Goal: Task Accomplishment & Management: Complete application form

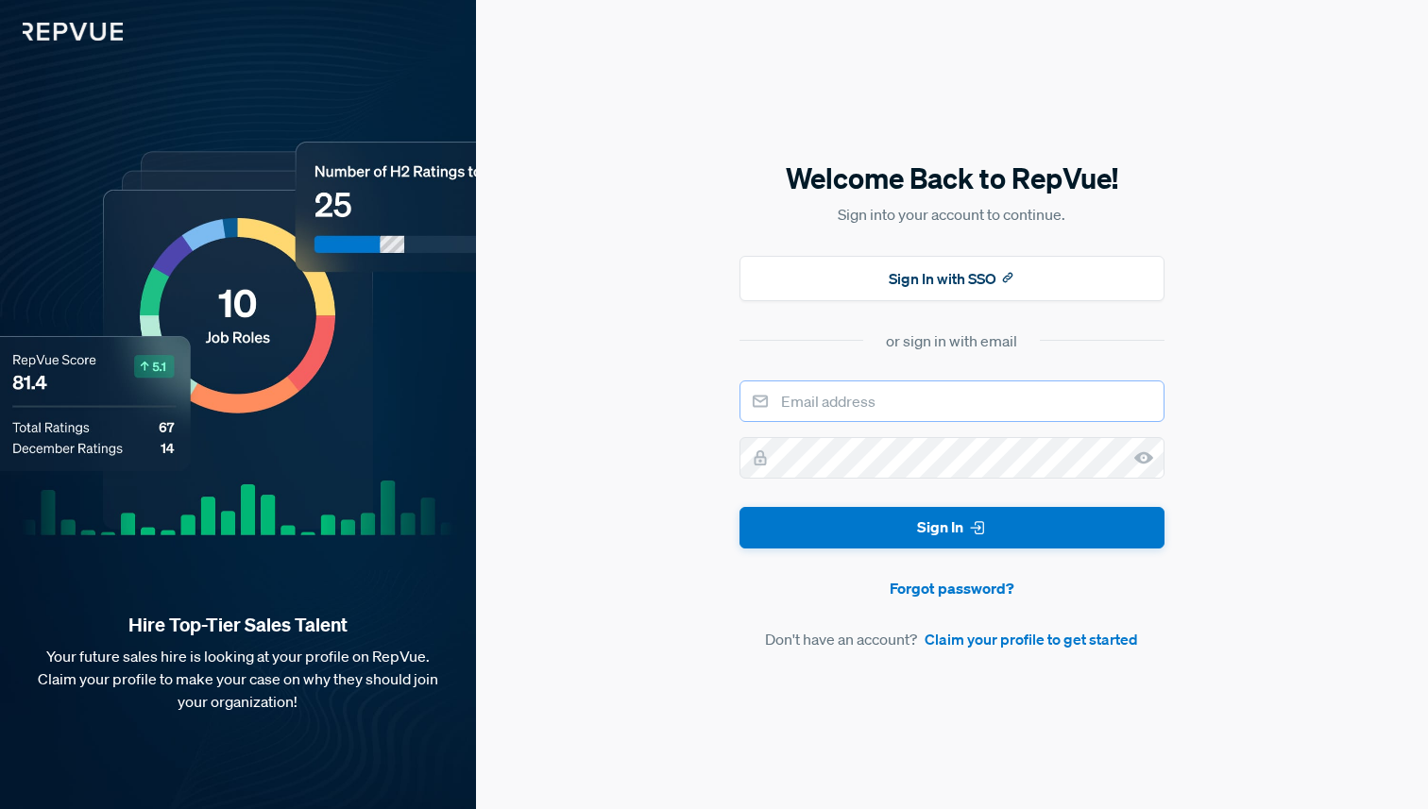
click at [987, 398] on input "email" at bounding box center [951, 402] width 425 height 42
click at [972, 285] on button "Sign In with SSO" at bounding box center [951, 278] width 425 height 45
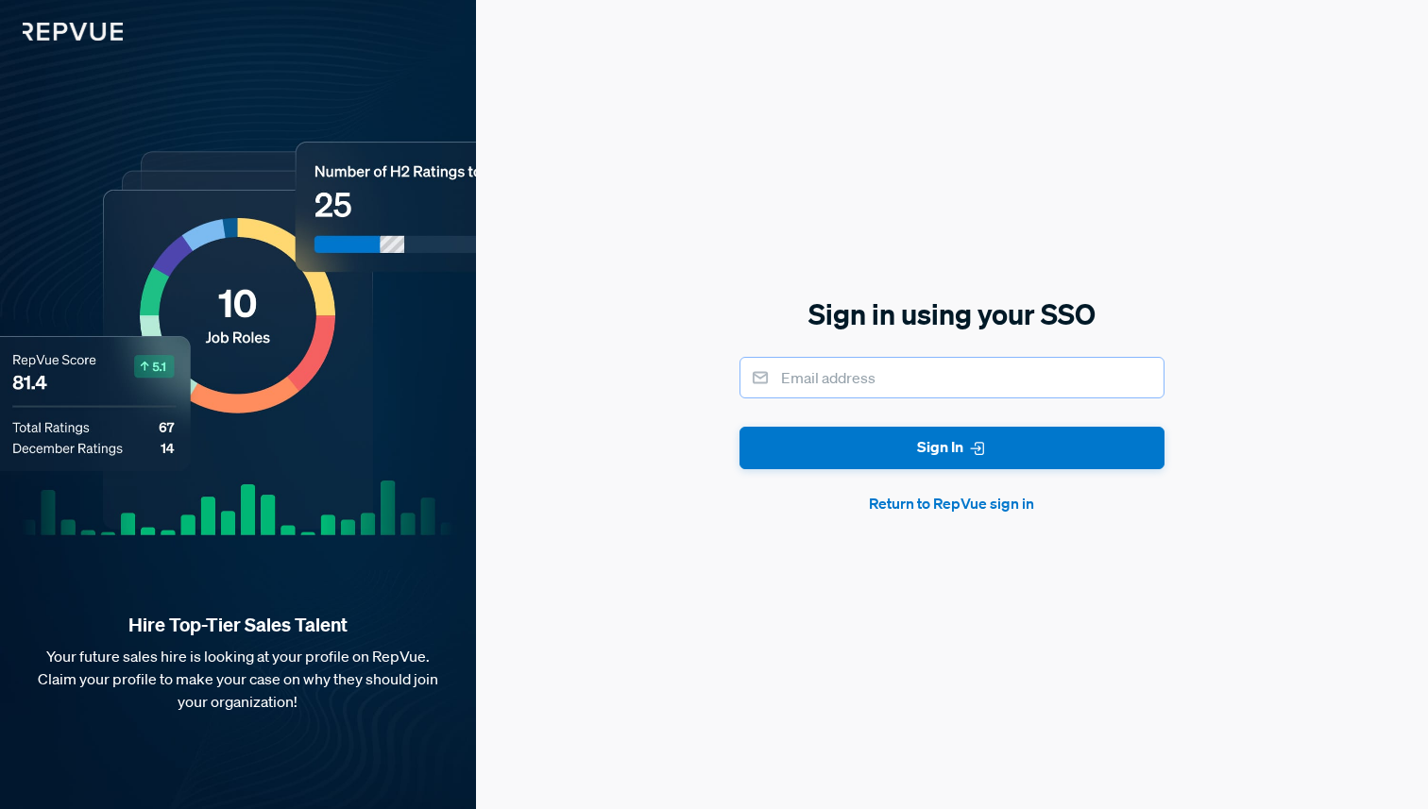
click at [900, 385] on input "email" at bounding box center [951, 378] width 425 height 42
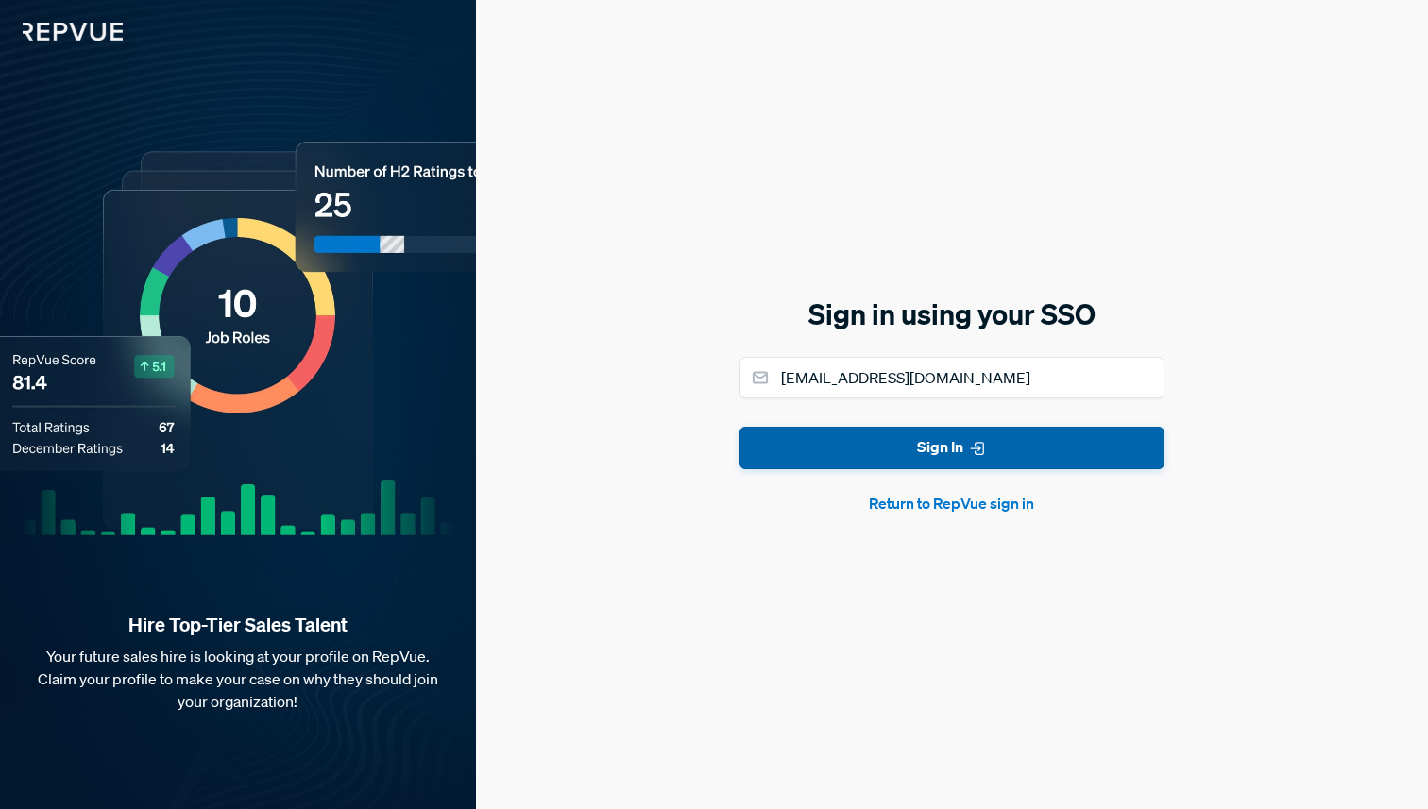
click at [900, 460] on button "Sign In" at bounding box center [951, 448] width 425 height 42
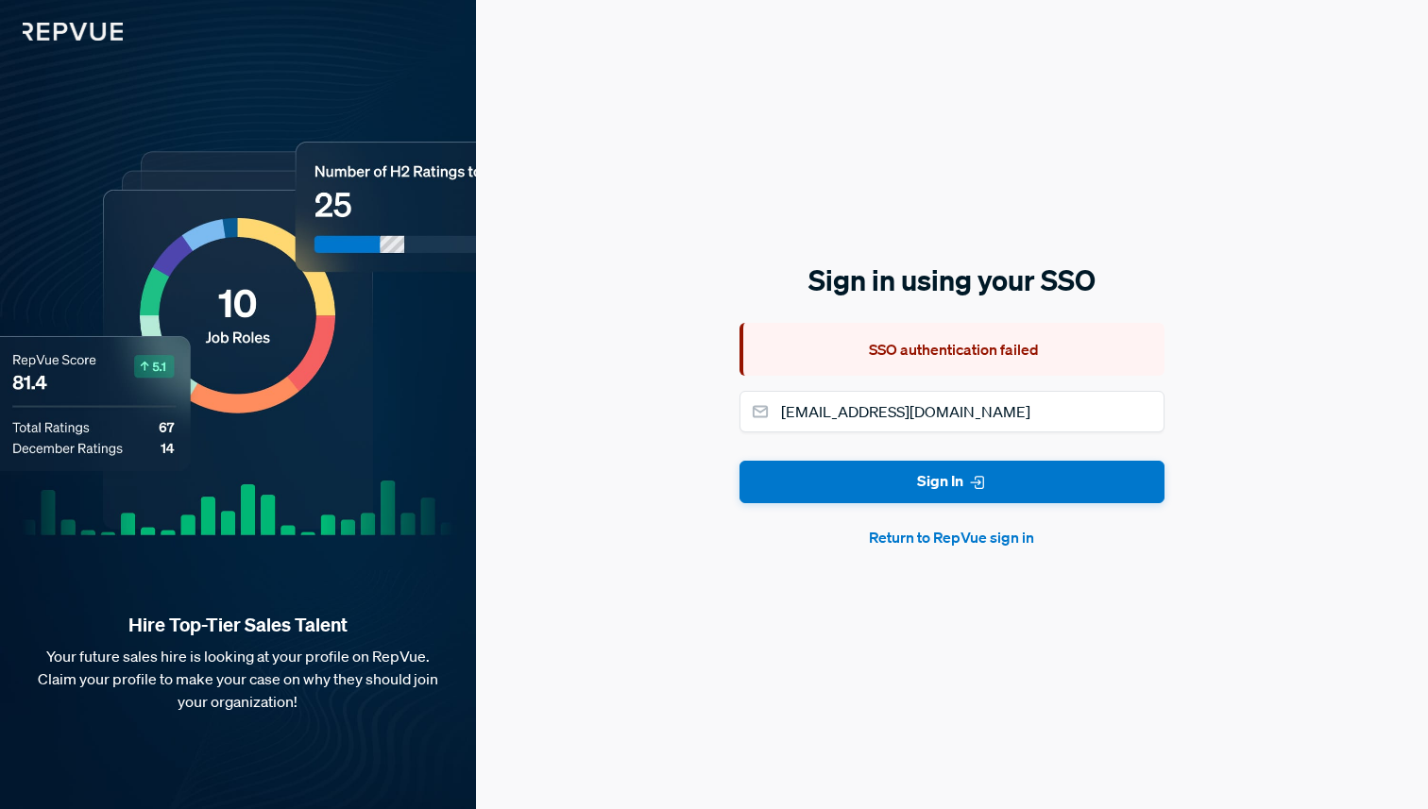
click at [902, 537] on button "Return to RepVue sign in" at bounding box center [951, 537] width 425 height 23
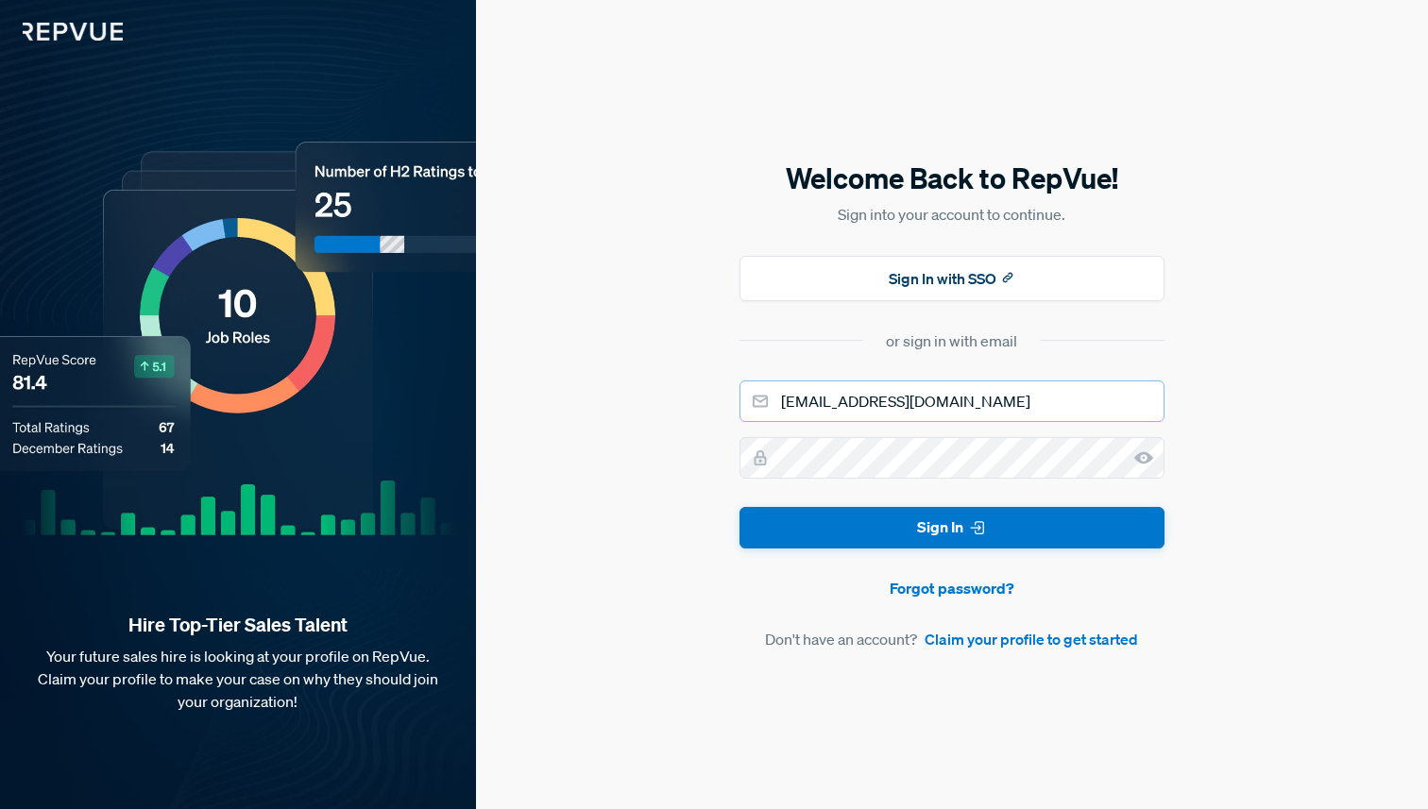
click at [961, 401] on input "[EMAIL_ADDRESS][DOMAIN_NAME]" at bounding box center [951, 402] width 425 height 42
type input "[EMAIL_ADDRESS][DOMAIN_NAME]"
click at [1019, 647] on link "Claim your profile to get started" at bounding box center [1030, 639] width 213 height 23
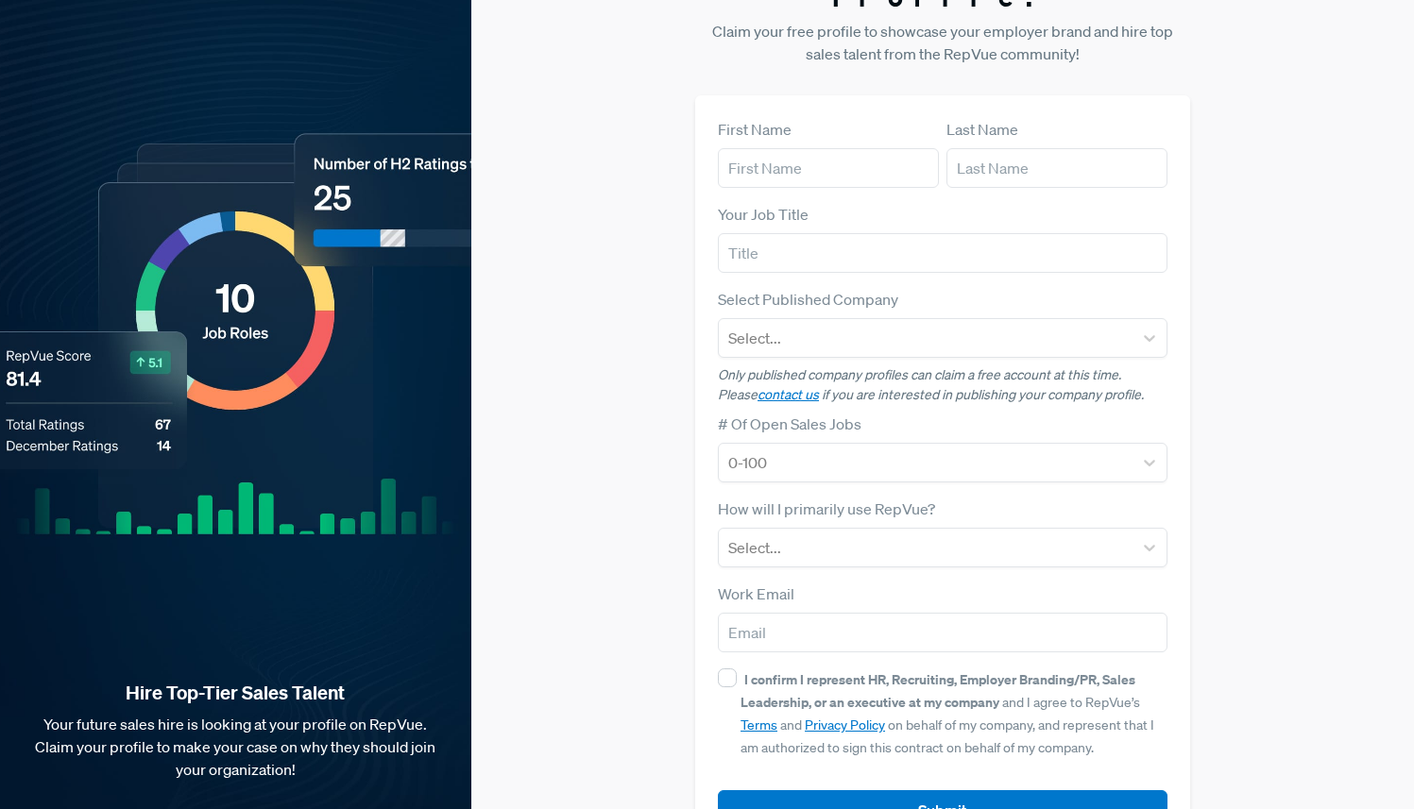
scroll to position [109, 0]
